Goal: Transaction & Acquisition: Purchase product/service

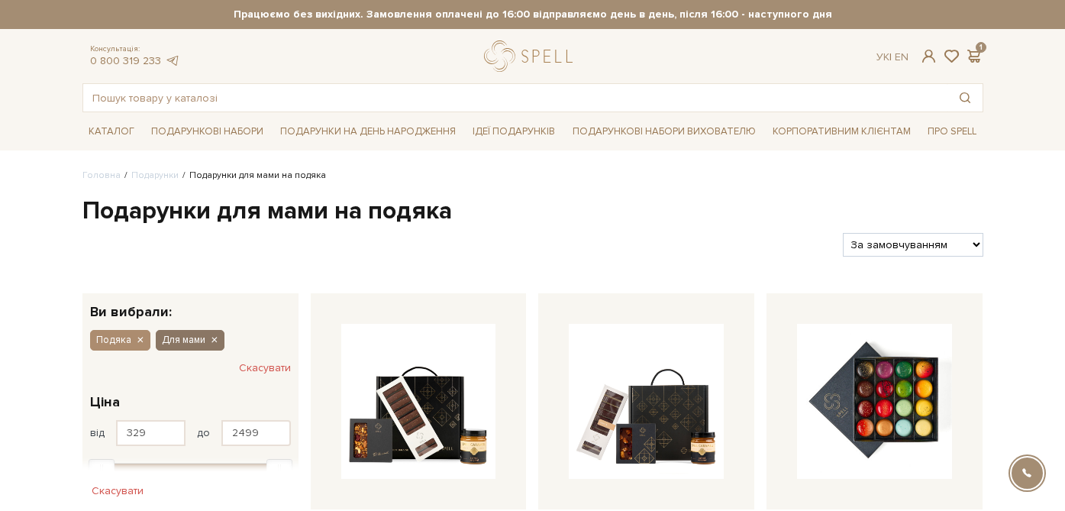
click at [213, 343] on icon "button" at bounding box center [213, 341] width 9 height 14
click at [212, 340] on icon "button" at bounding box center [213, 341] width 9 height 14
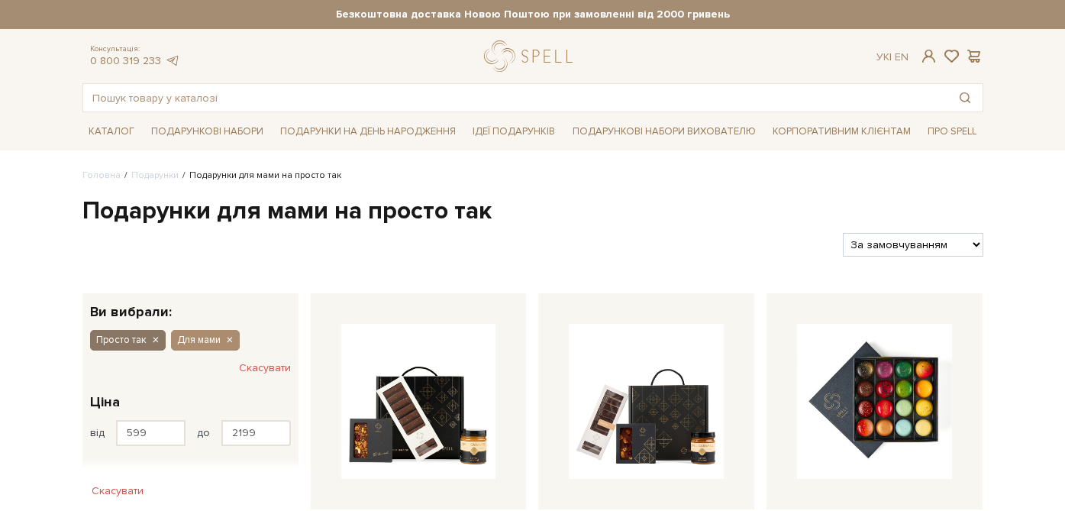
click at [154, 343] on icon "button" at bounding box center [154, 341] width 9 height 14
click at [154, 341] on icon "button" at bounding box center [154, 341] width 9 height 14
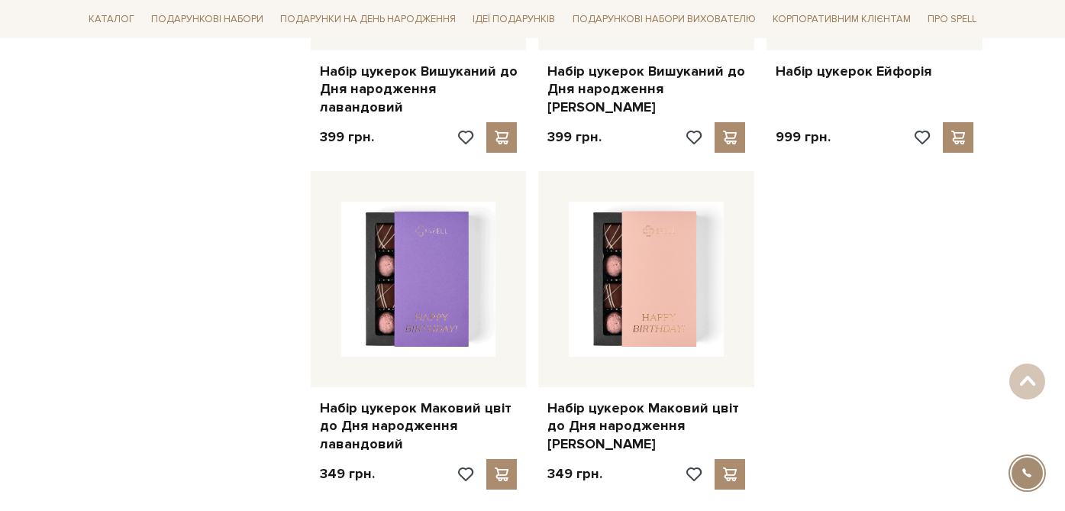
scroll to position [1897, 0]
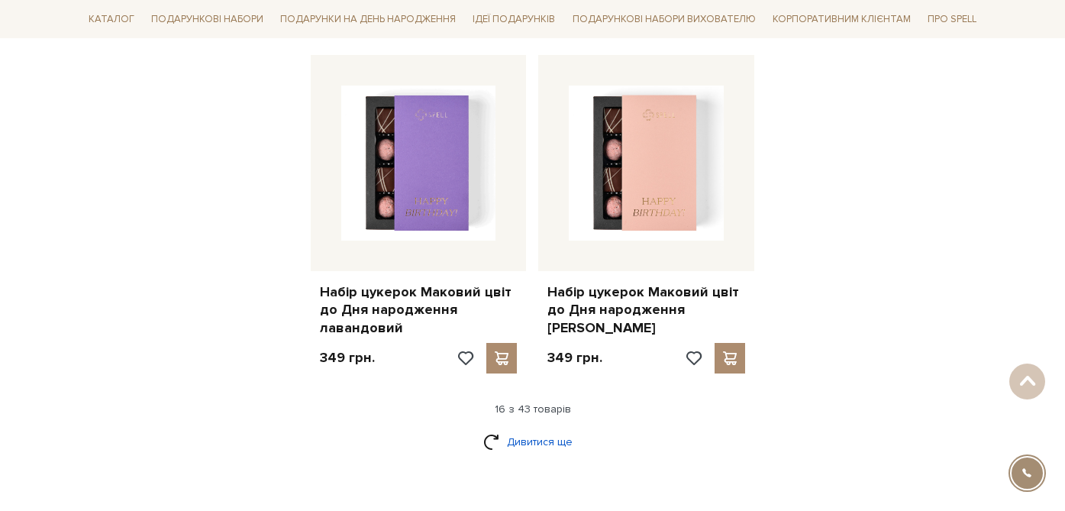
click at [517, 428] on link "Дивитися ще" at bounding box center [532, 441] width 99 height 27
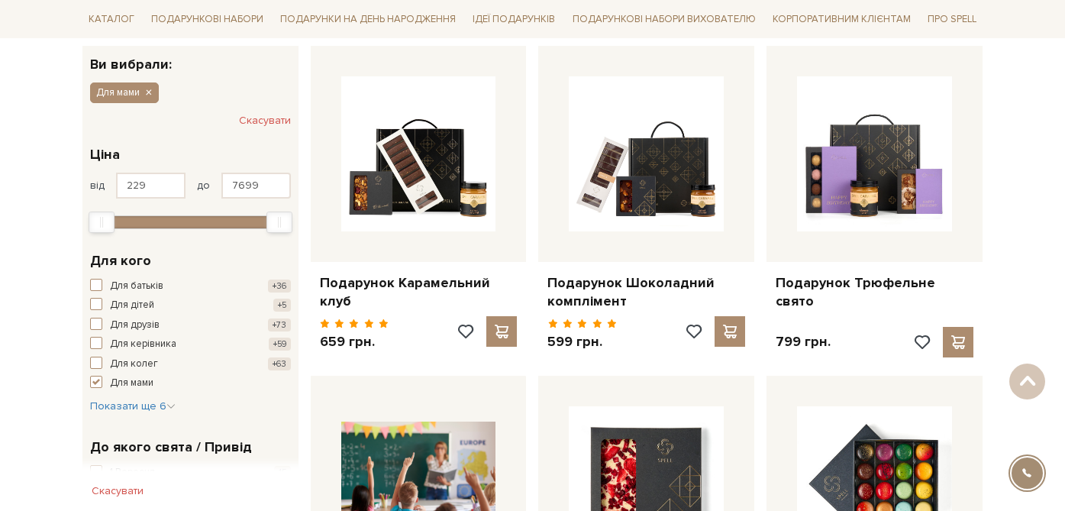
scroll to position [0, 0]
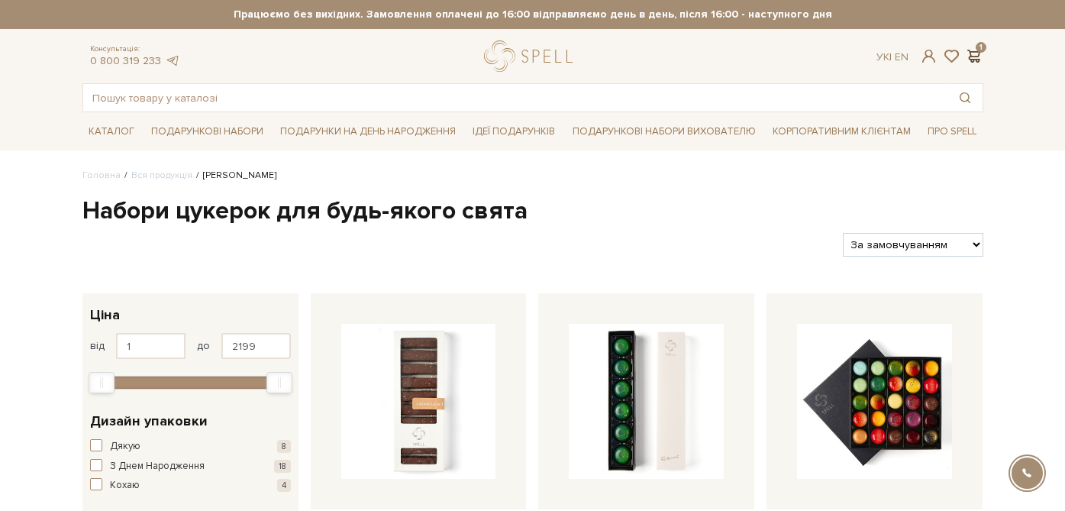
click at [978, 60] on span at bounding box center [974, 56] width 18 height 16
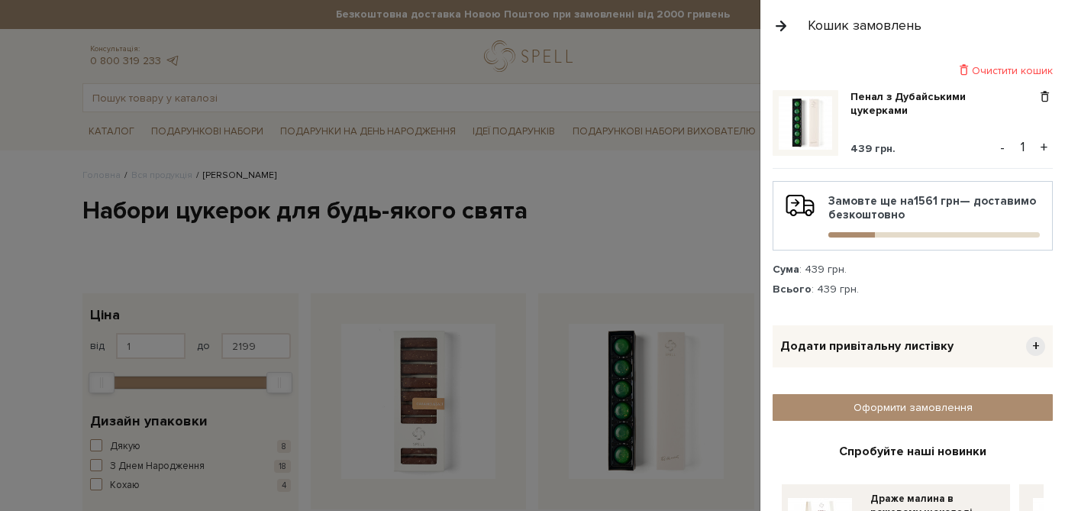
click at [1039, 345] on span "+" at bounding box center [1035, 346] width 19 height 19
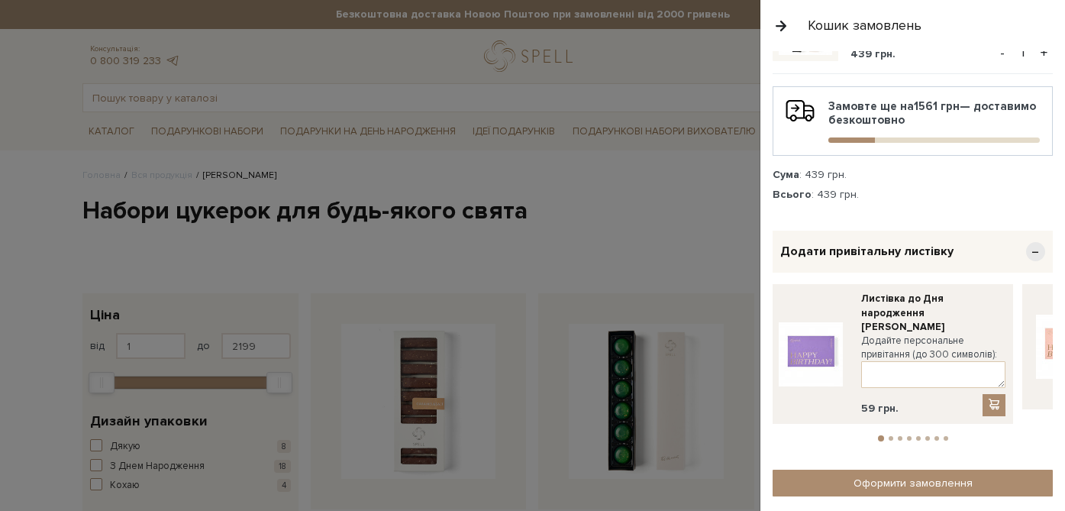
scroll to position [95, 0]
click at [893, 435] on li "2" at bounding box center [890, 437] width 9 height 5
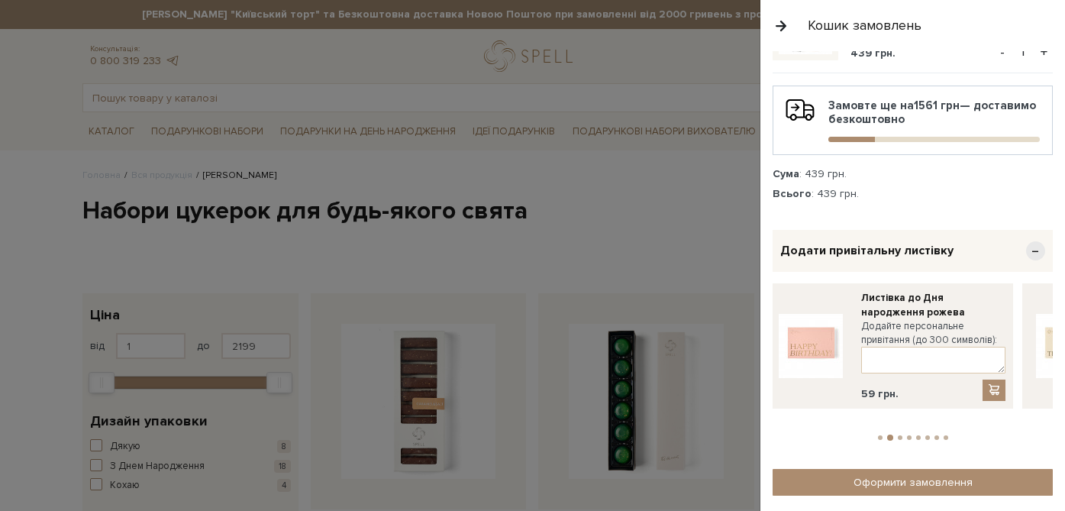
click at [901, 435] on li "3" at bounding box center [899, 437] width 9 height 5
click at [911, 435] on li "4" at bounding box center [908, 437] width 9 height 5
click at [921, 435] on li "5" at bounding box center [918, 437] width 9 height 5
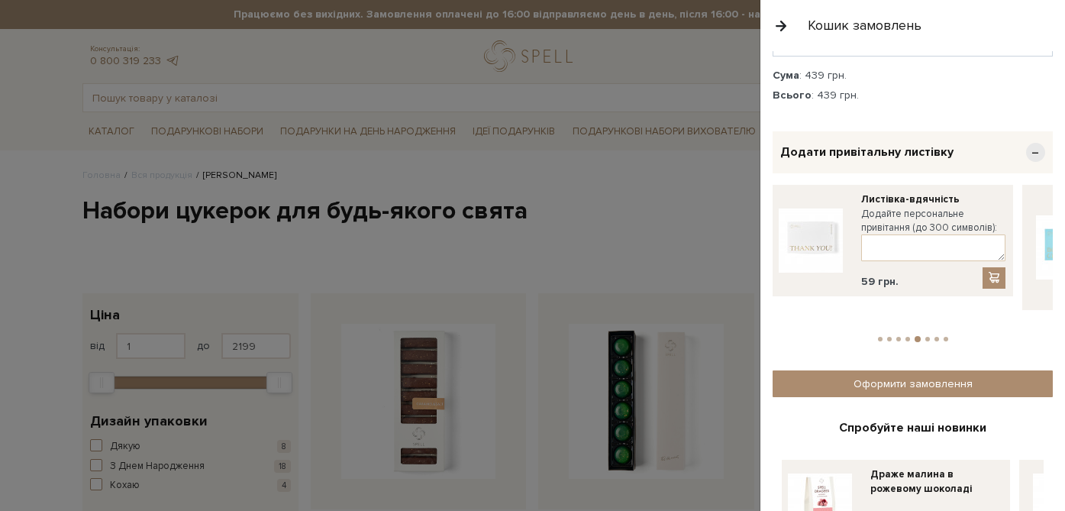
scroll to position [208, 0]
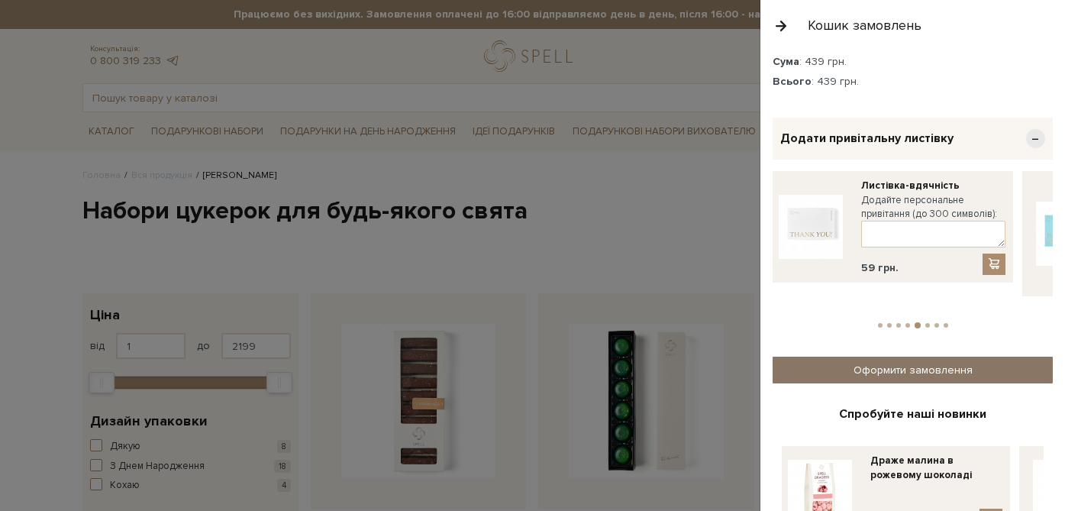
click at [942, 356] on link "Оформити замовлення" at bounding box center [912, 369] width 280 height 27
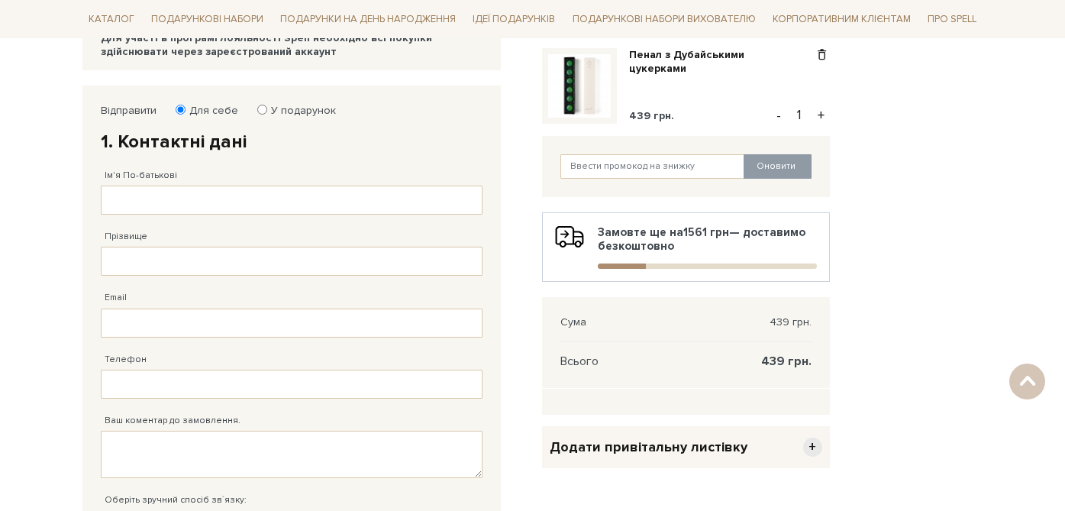
scroll to position [164, 0]
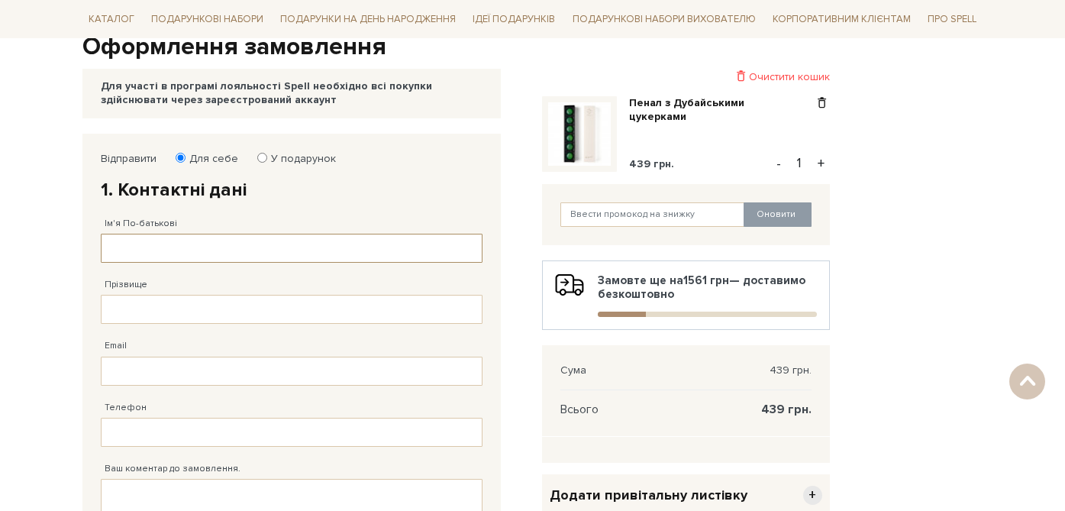
click at [153, 238] on input "Ім'я По-батькові" at bounding box center [292, 248] width 382 height 29
type input "[PERSON_NAME]"
type input "Kuzmina"
type input "[PERSON_NAME][EMAIL_ADDRESS][DOMAIN_NAME]"
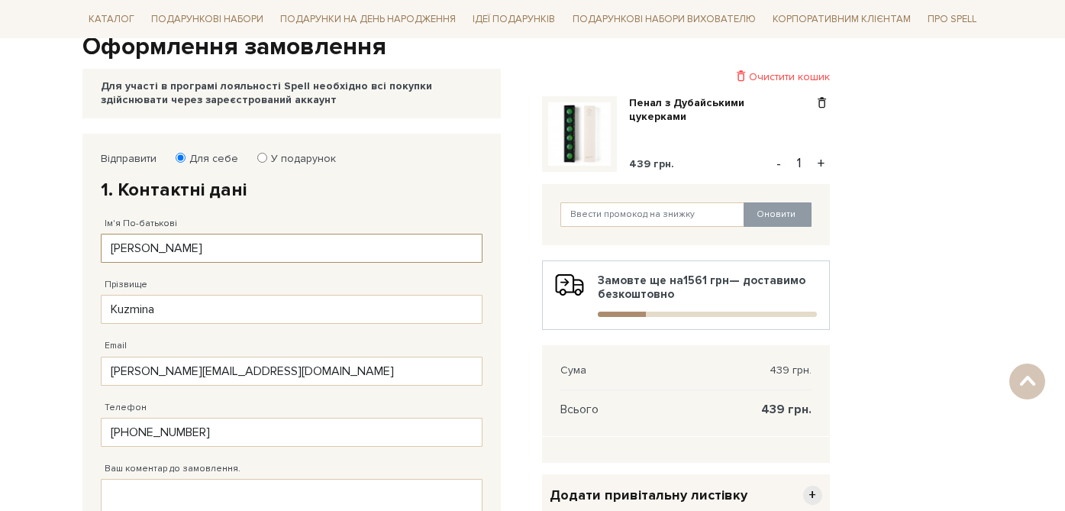
type input "[PHONE_NUMBER]"
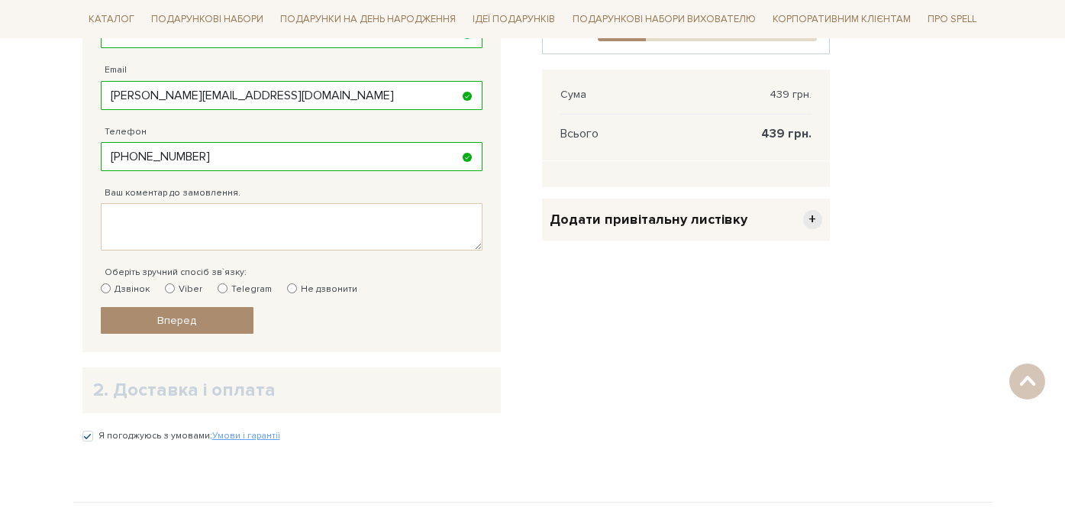
scroll to position [440, 0]
click at [287, 287] on input "Не дзвонити" at bounding box center [292, 287] width 10 height 10
radio input "true"
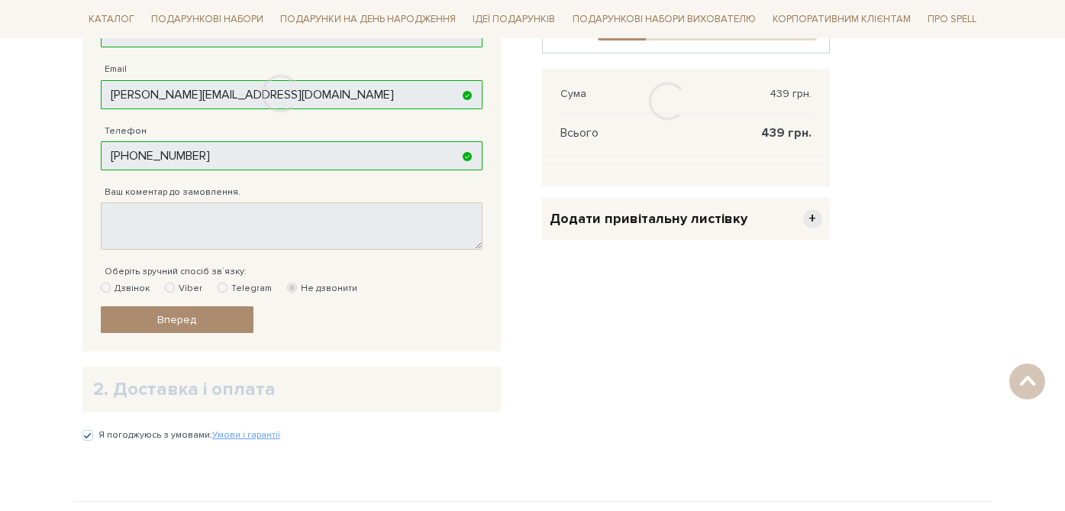
click at [218, 320] on div at bounding box center [280, 93] width 397 height 473
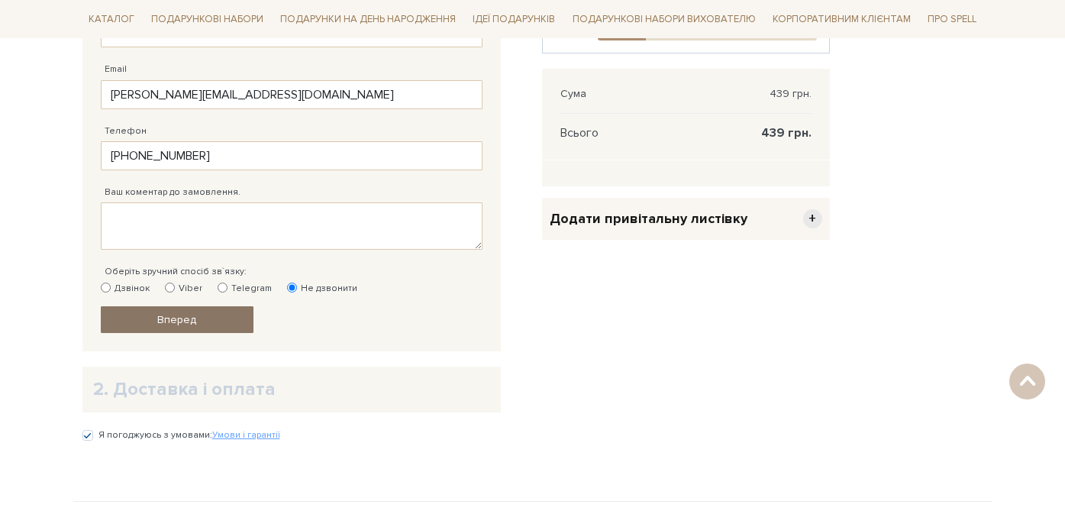
click at [184, 322] on span "Вперед" at bounding box center [176, 319] width 39 height 13
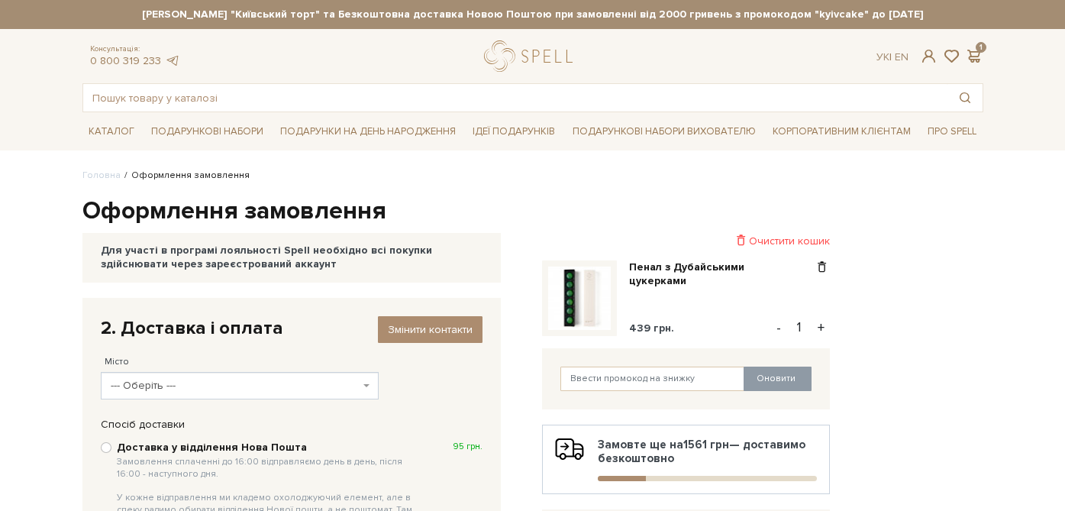
click at [228, 261] on div "Для участі в програмі лояльності Spell необхідно всі покупки здійснювати через …" at bounding box center [292, 256] width 382 height 27
drag, startPoint x: 134, startPoint y: 264, endPoint x: 279, endPoint y: 262, distance: 144.3
click at [279, 263] on div "Для участі в програмі лояльності Spell необхідно всі покупки здійснювати через …" at bounding box center [292, 256] width 382 height 27
click at [155, 267] on div "Для участі в програмі лояльності Spell необхідно всі покупки здійснювати через …" at bounding box center [292, 256] width 382 height 27
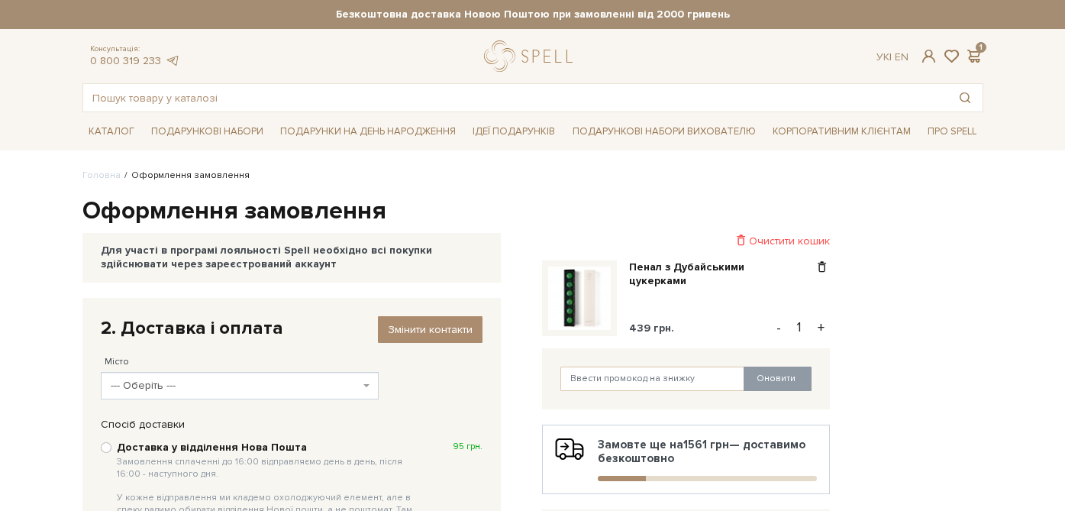
click at [982, 52] on div "Ук | En | 1" at bounding box center [929, 57] width 124 height 14
click at [978, 52] on span at bounding box center [974, 56] width 18 height 16
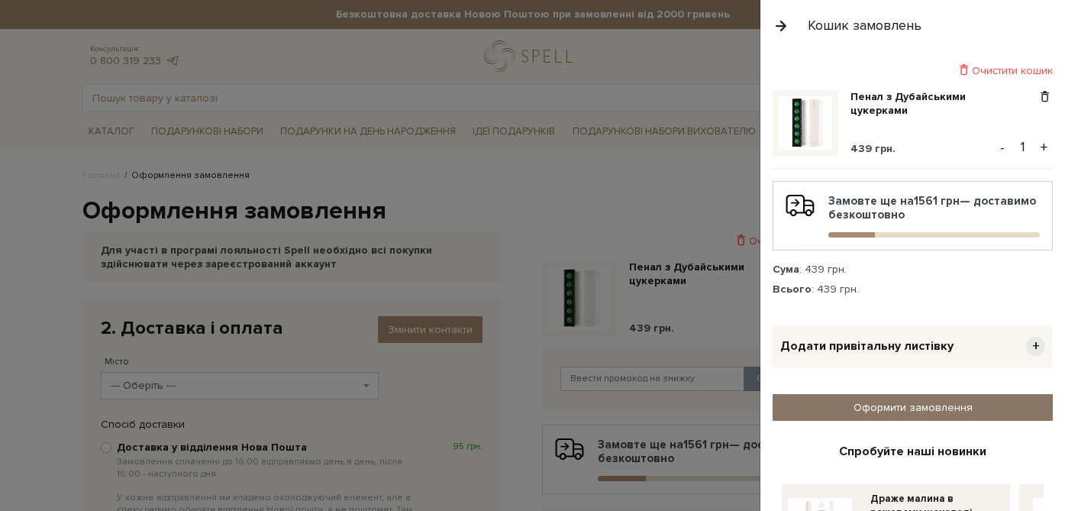
click at [902, 401] on link "Оформити замовлення" at bounding box center [912, 407] width 280 height 27
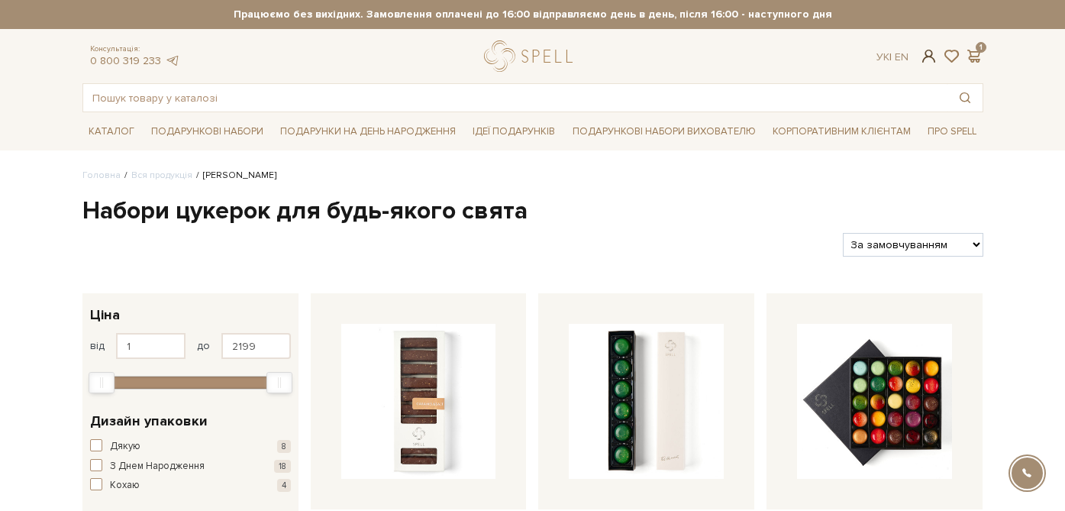
type input "[PERSON_NAME][EMAIL_ADDRESS][DOMAIN_NAME]"
click at [926, 56] on span at bounding box center [928, 56] width 18 height 16
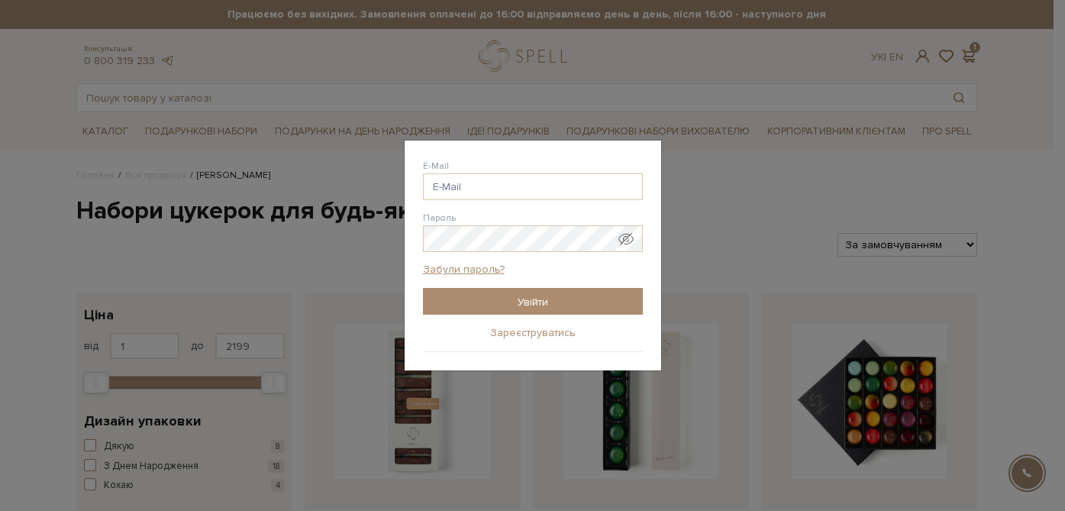
click at [546, 334] on link "Зареєструватись" at bounding box center [532, 333] width 85 height 14
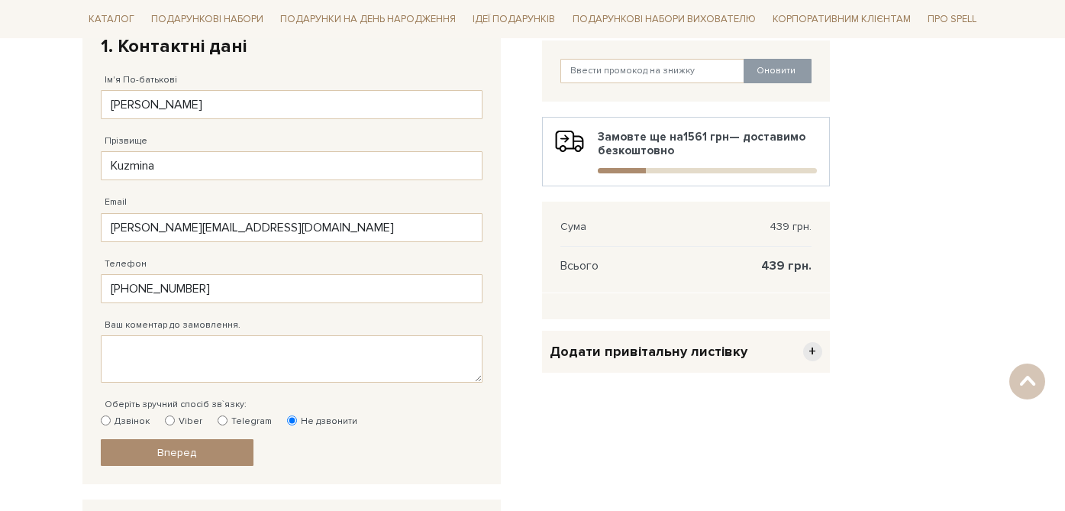
scroll to position [299, 0]
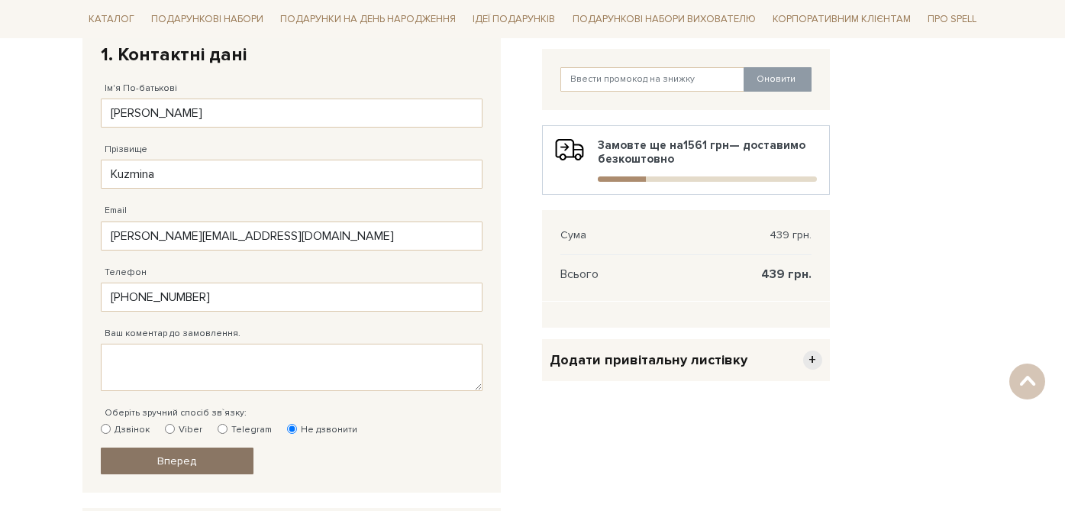
click at [186, 459] on span "Вперед" at bounding box center [176, 460] width 39 height 13
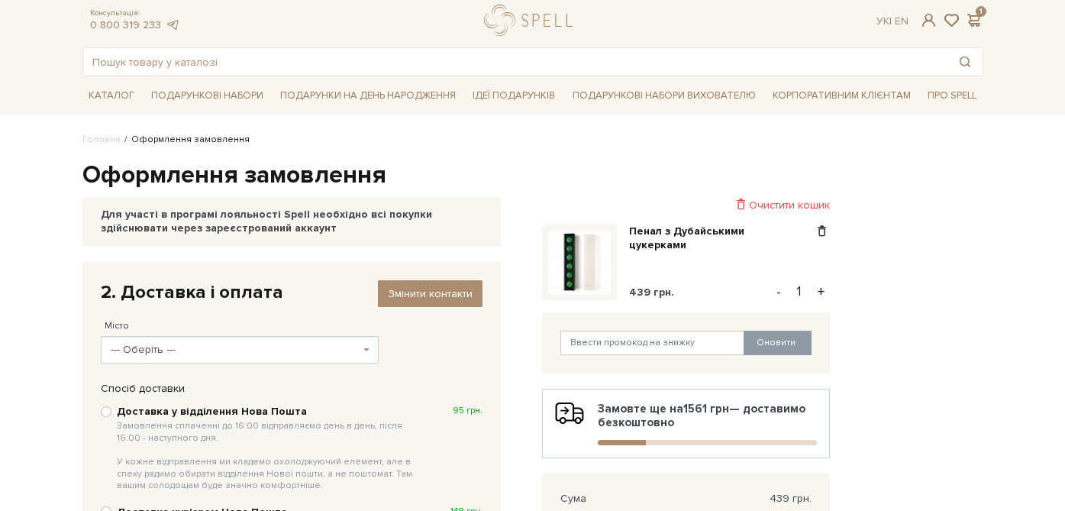
scroll to position [31, 0]
